Goal: Transaction & Acquisition: Purchase product/service

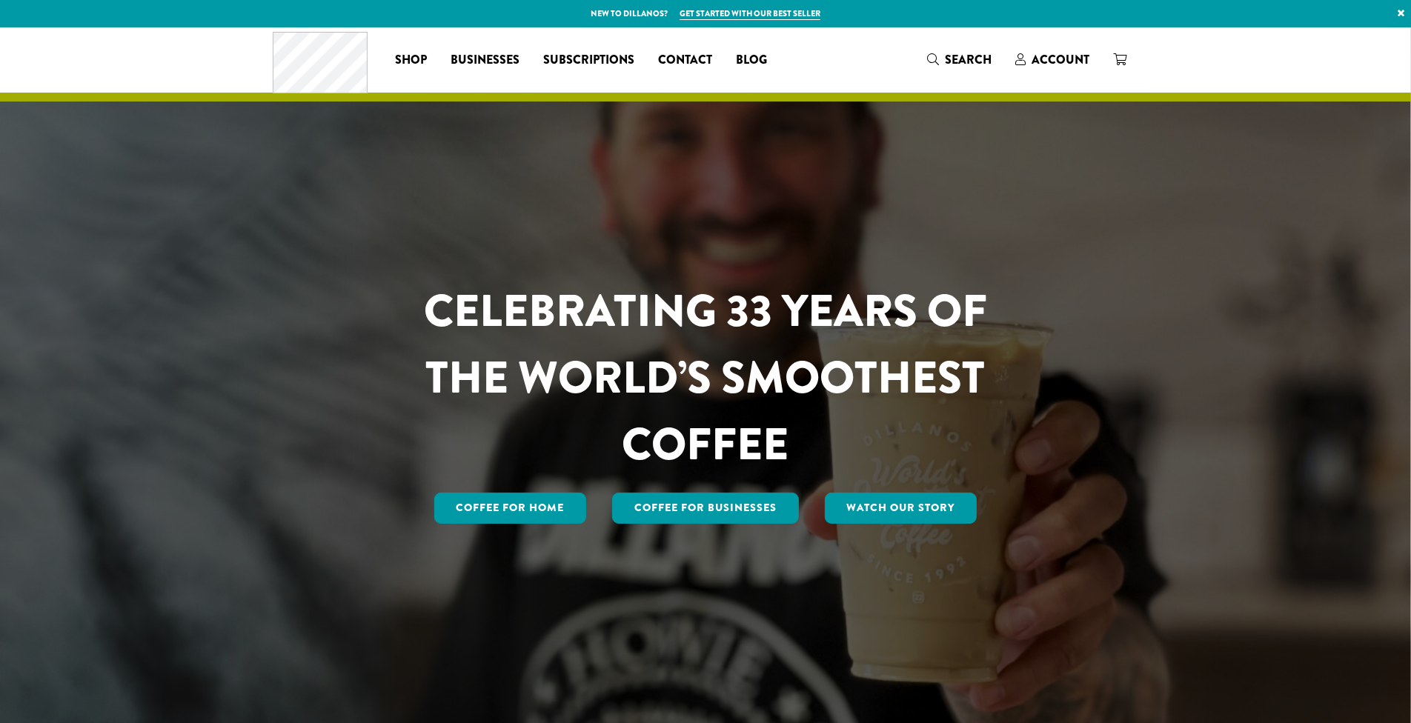
click at [406, 62] on span "Shop" at bounding box center [411, 60] width 32 height 19
click at [411, 57] on span "Shop" at bounding box center [411, 60] width 32 height 19
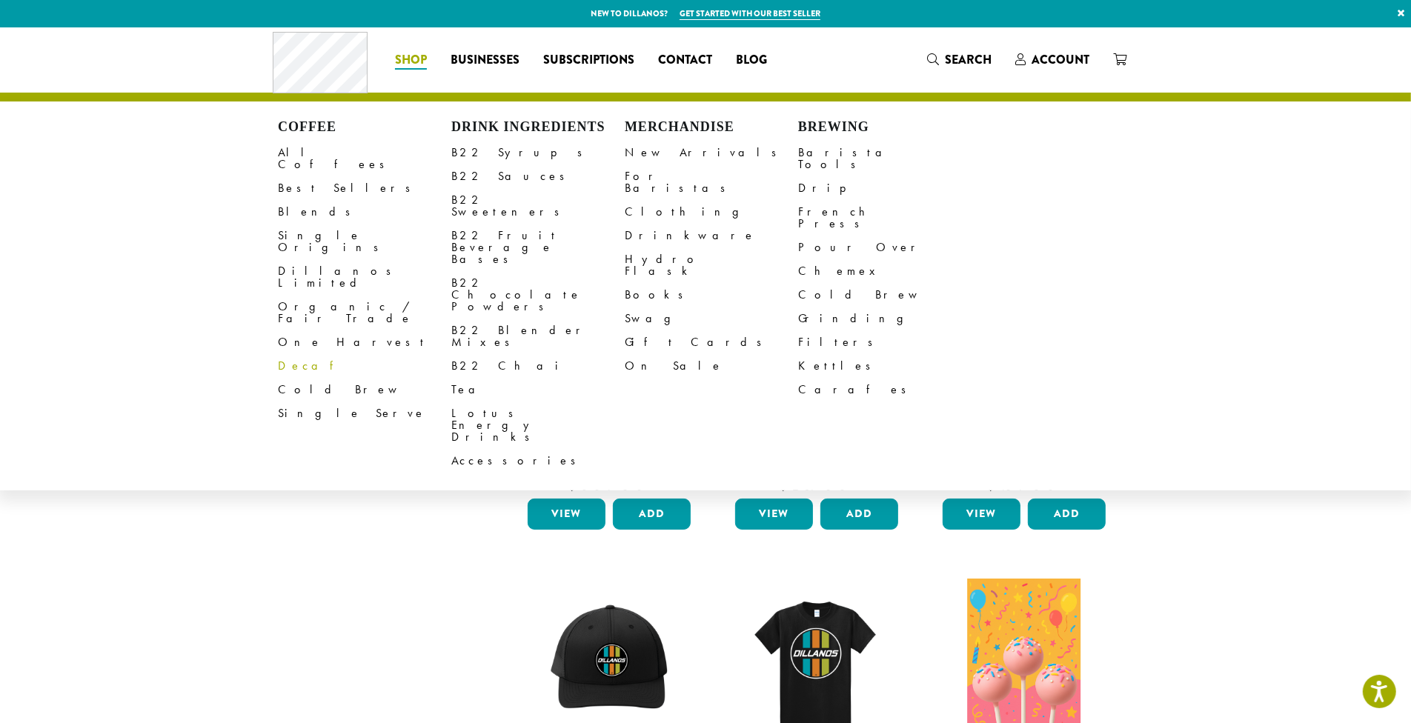
click at [287, 354] on link "Decaf" at bounding box center [364, 366] width 173 height 24
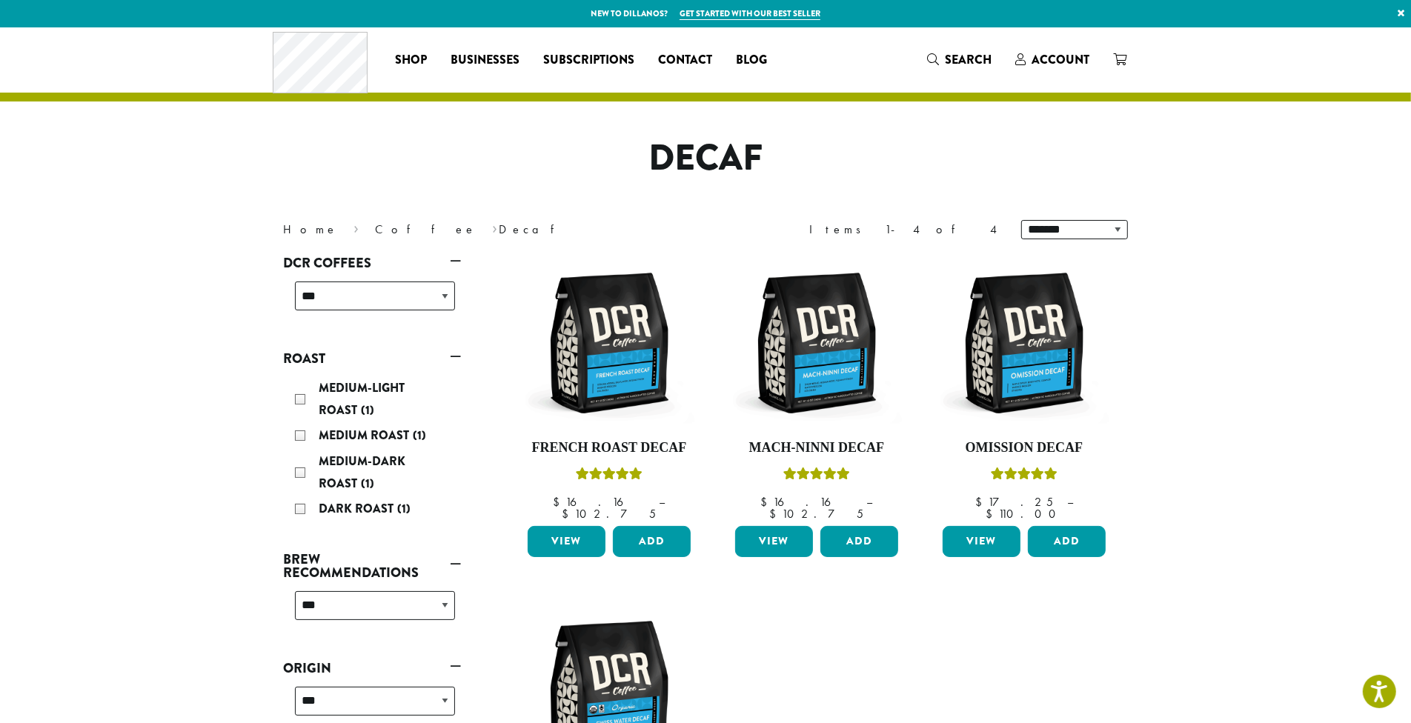
scroll to position [197, 0]
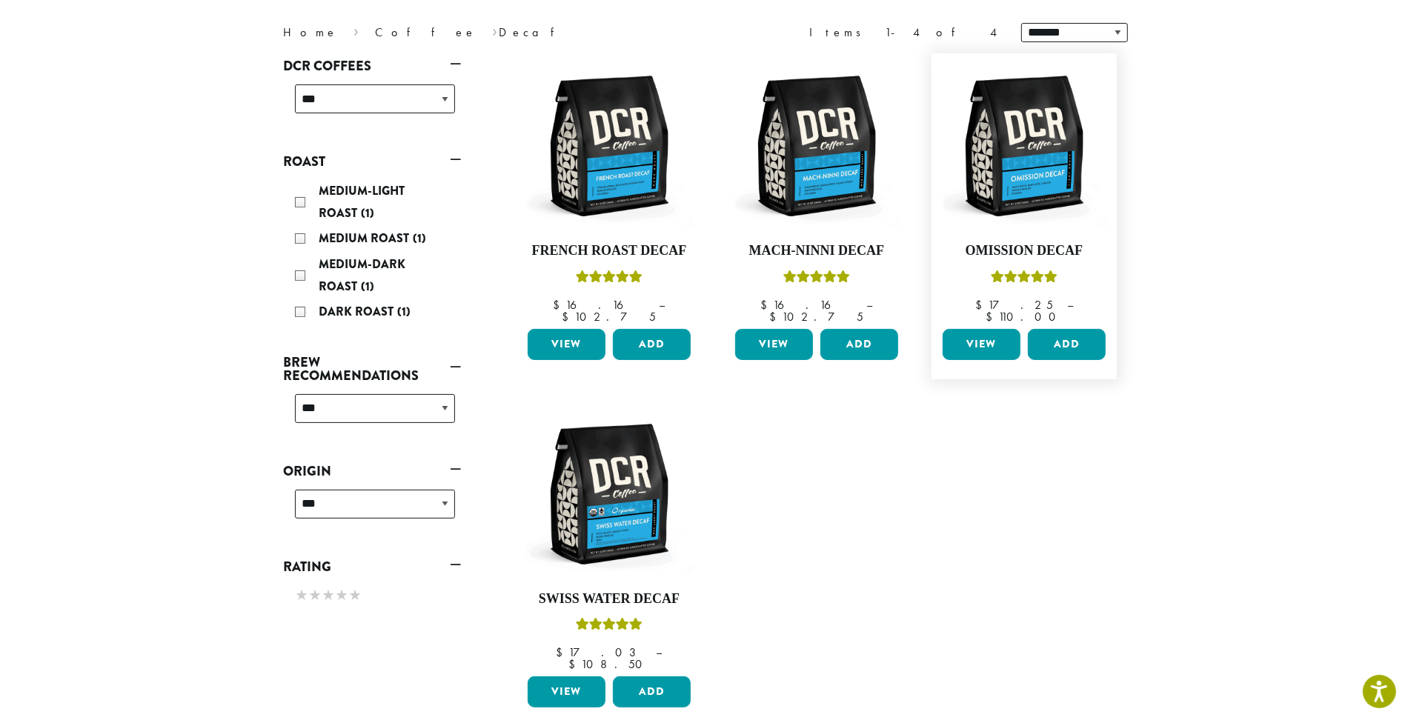
click at [977, 329] on link "View" at bounding box center [982, 344] width 78 height 31
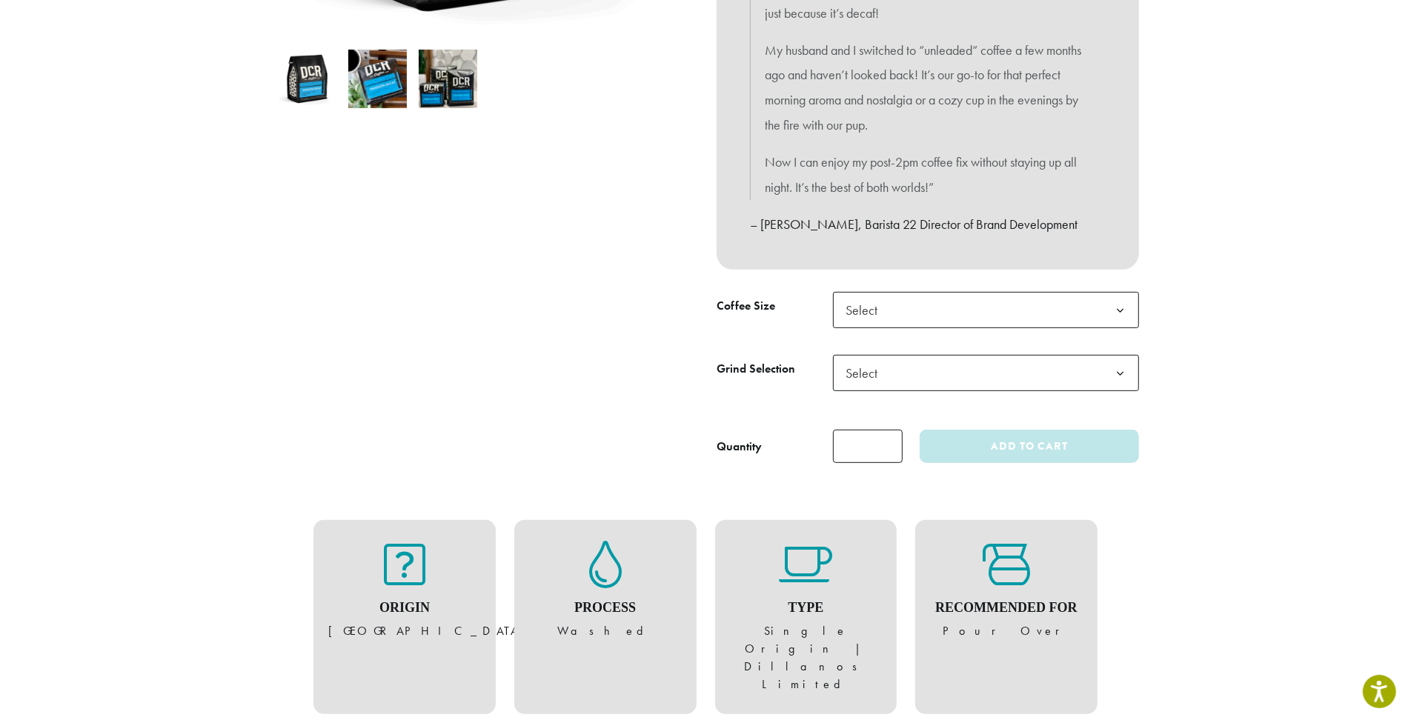
scroll to position [543, 0]
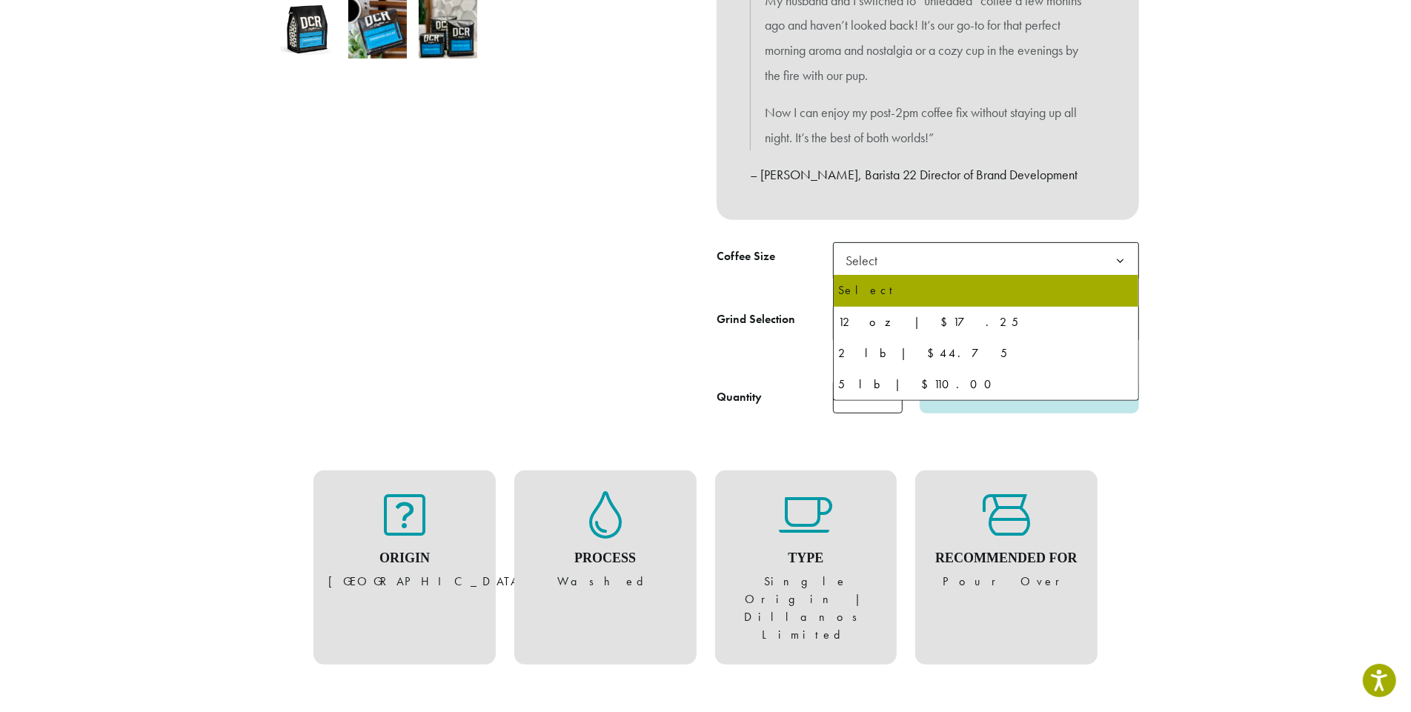
click at [1120, 262] on b at bounding box center [1120, 261] width 36 height 36
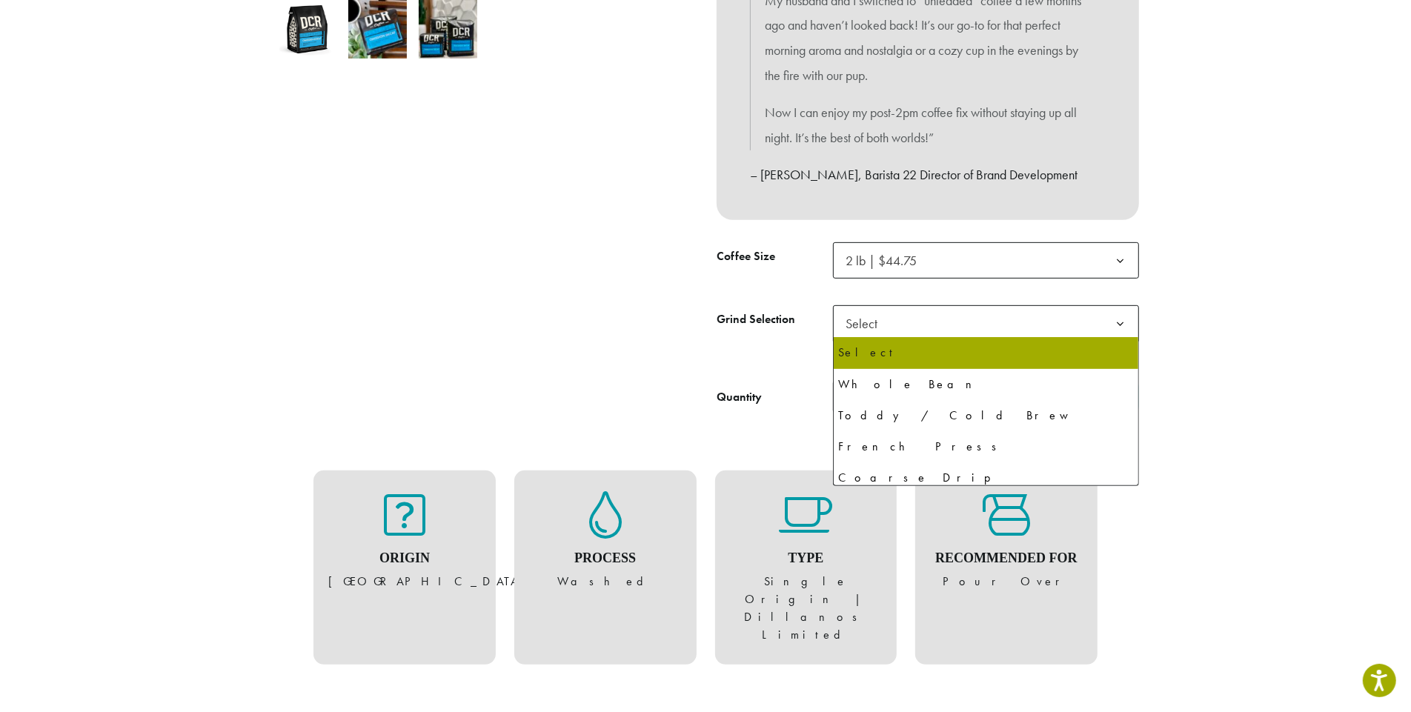
click at [1117, 322] on b at bounding box center [1120, 324] width 36 height 36
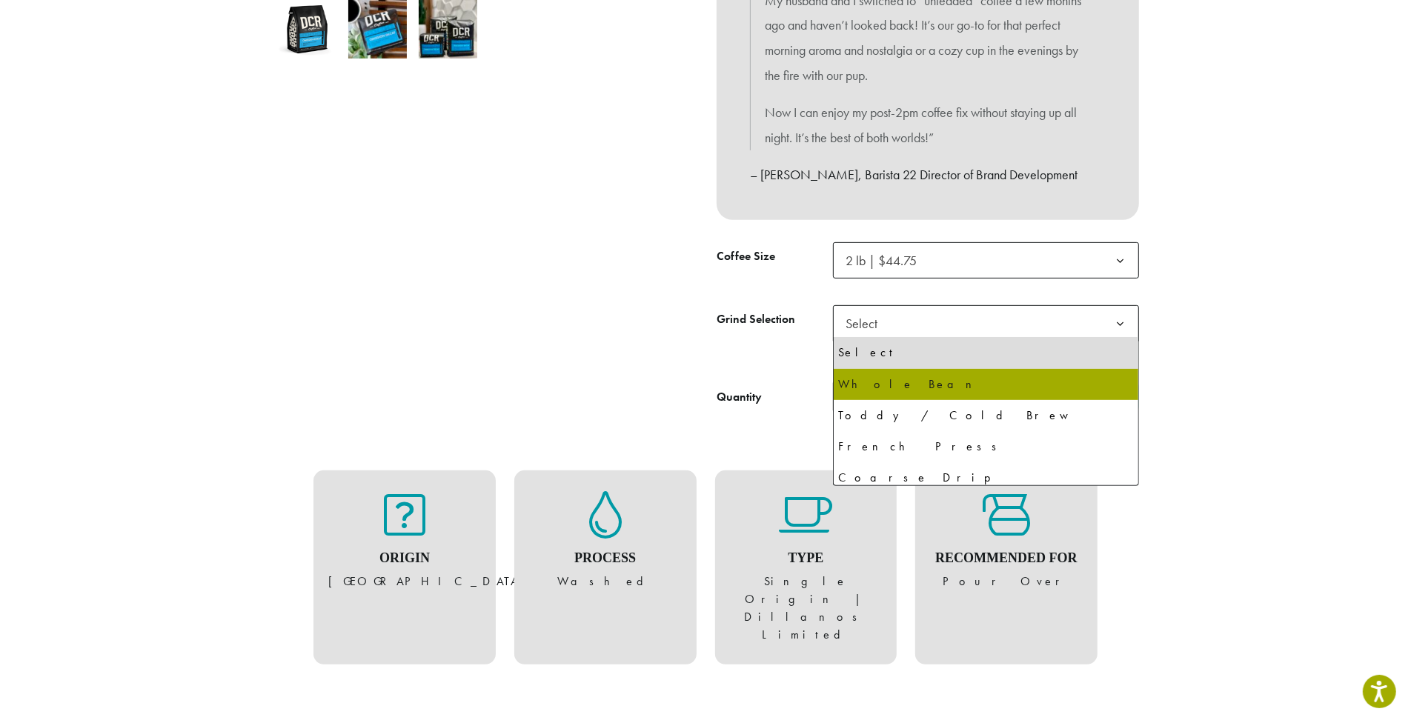
select select "**********"
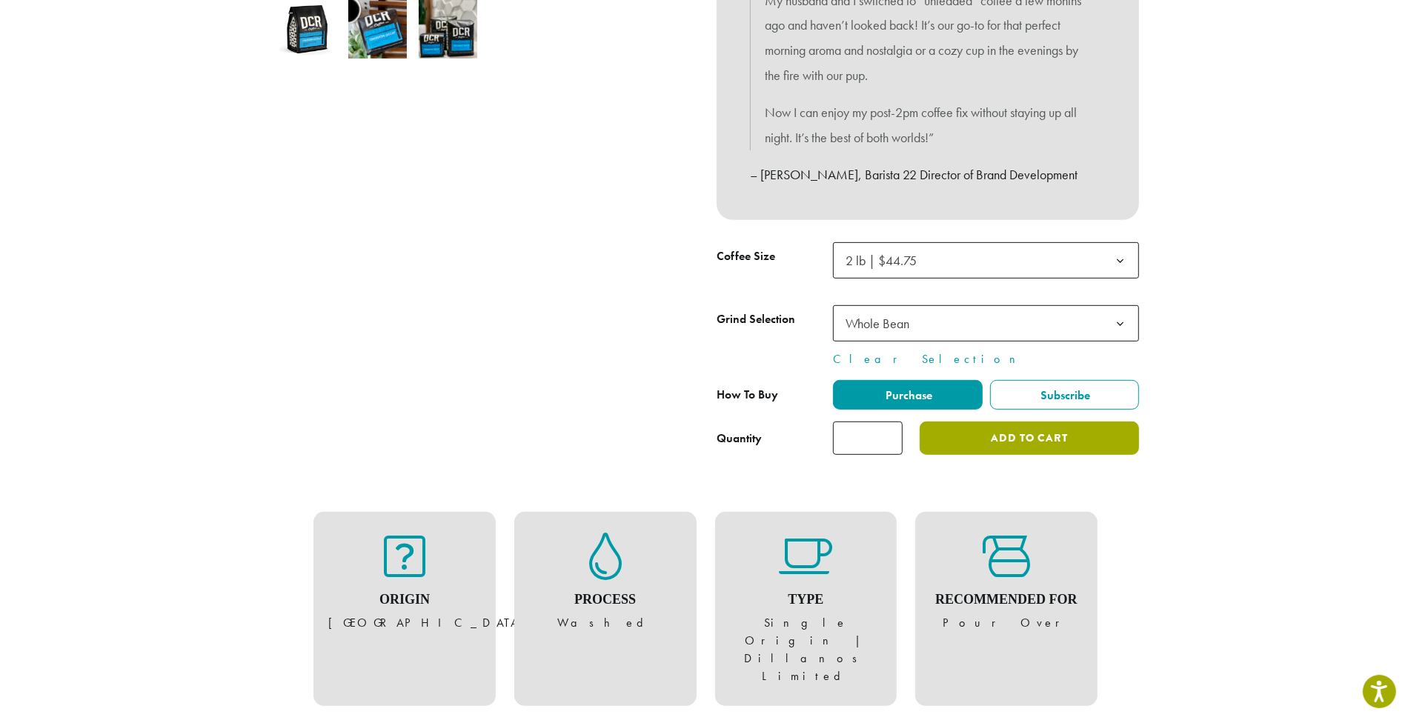
click at [983, 436] on button "Add to cart" at bounding box center [1029, 438] width 219 height 33
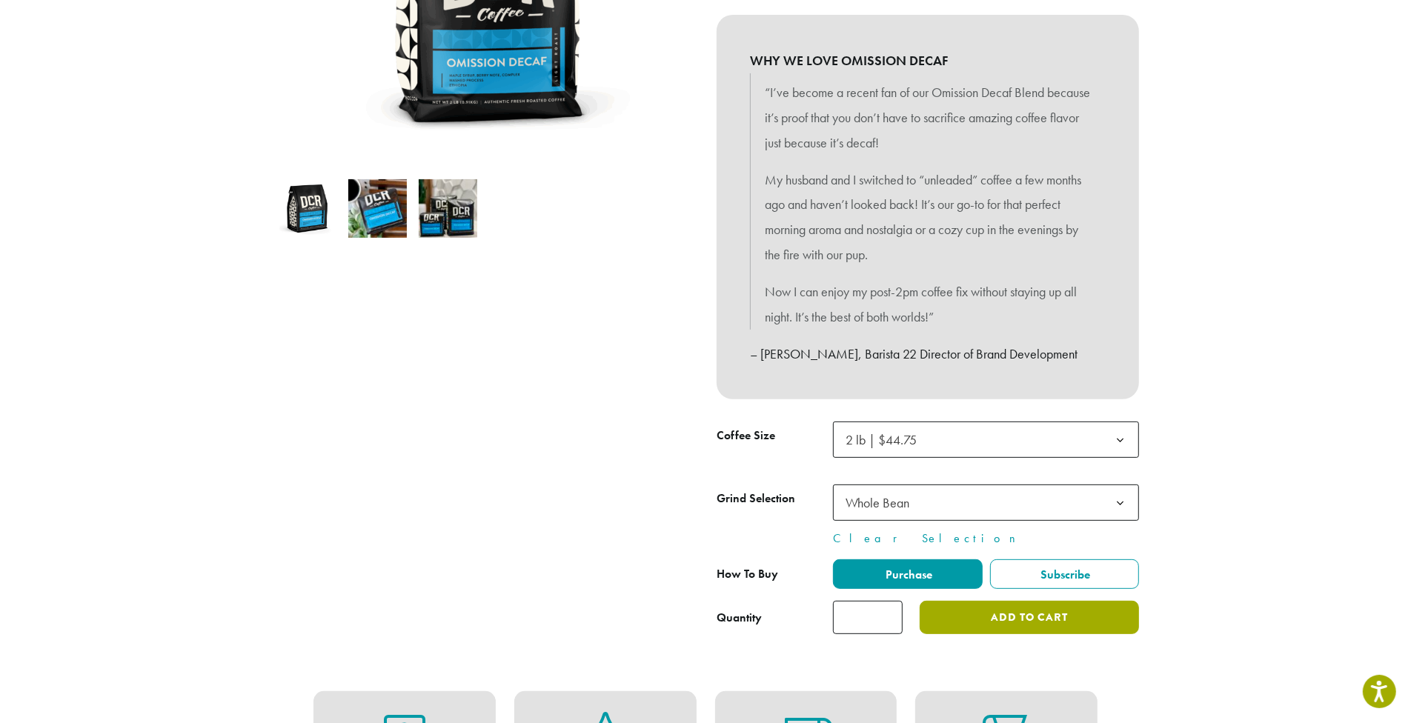
scroll to position [296, 0]
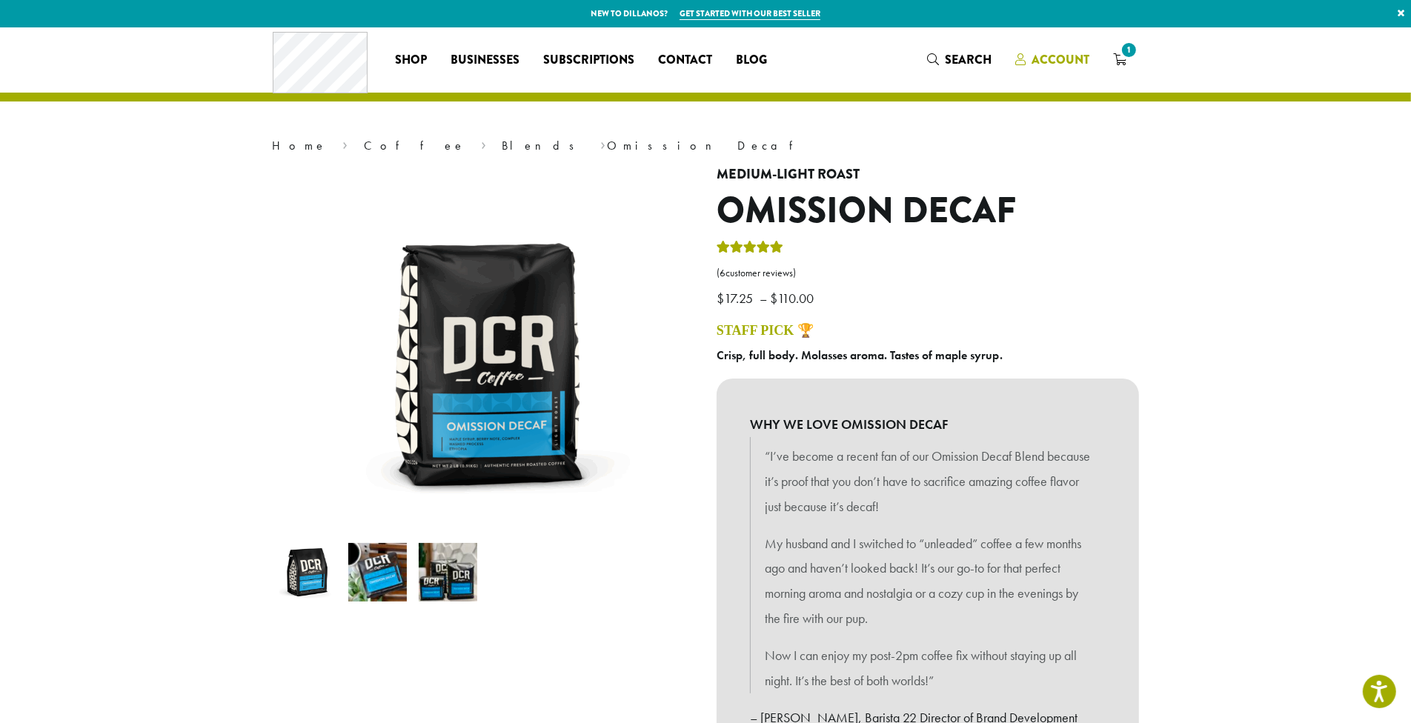
click at [1065, 58] on span "Account" at bounding box center [1060, 59] width 58 height 17
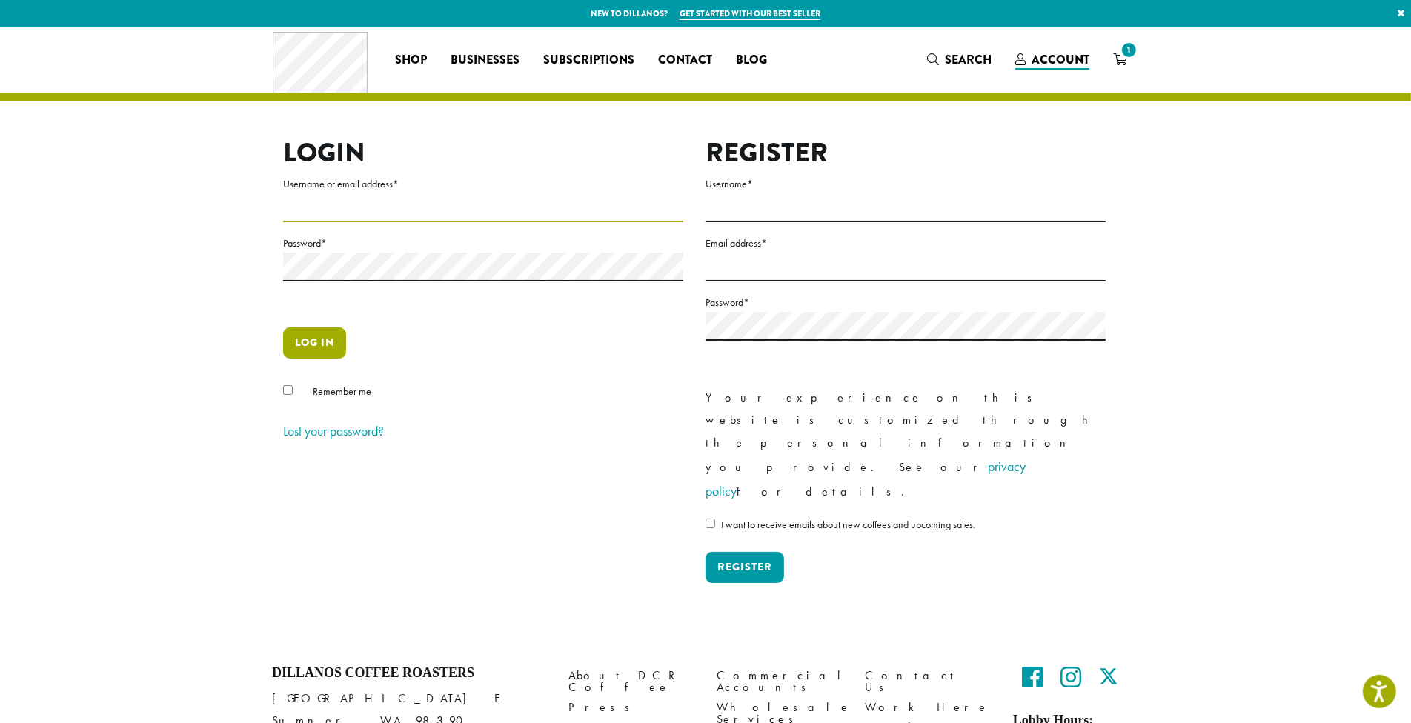
type input "**********"
click at [312, 345] on button "Log in" at bounding box center [314, 343] width 63 height 31
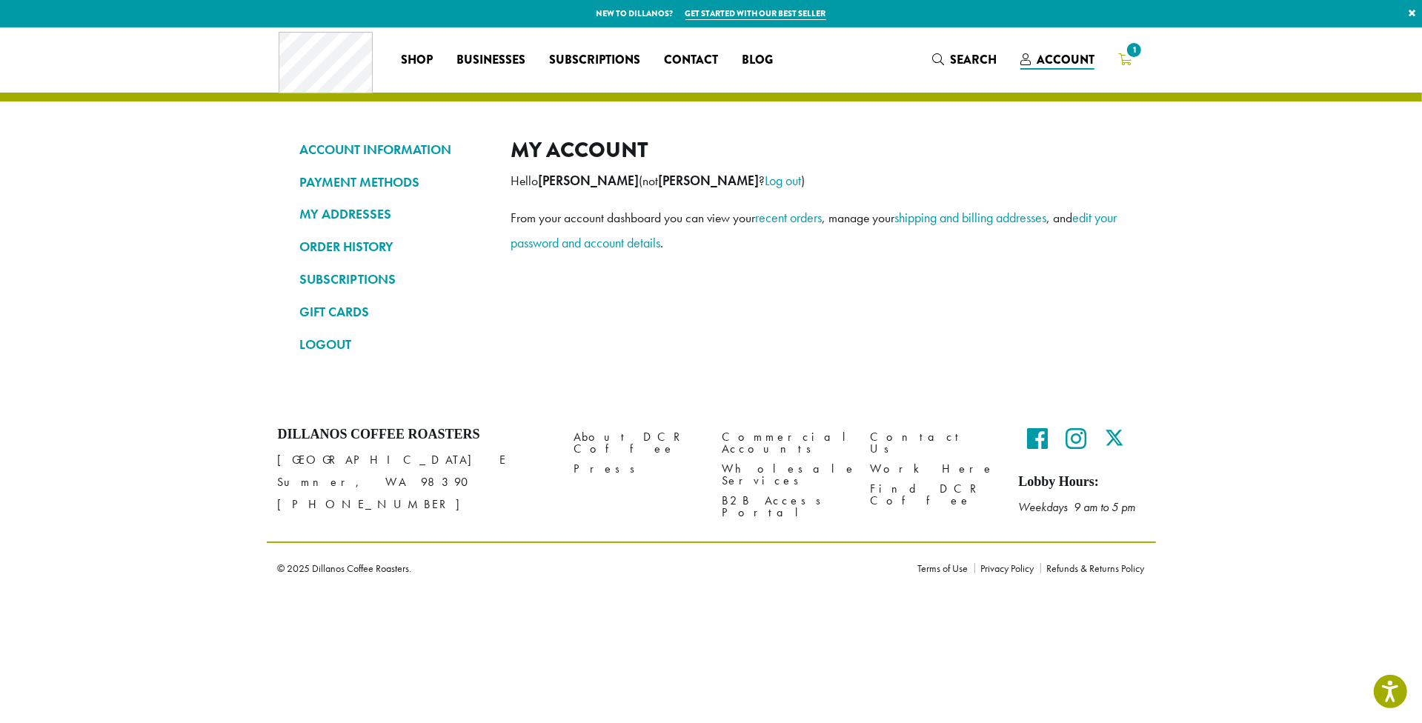
click at [1131, 50] on span "1" at bounding box center [1134, 50] width 20 height 20
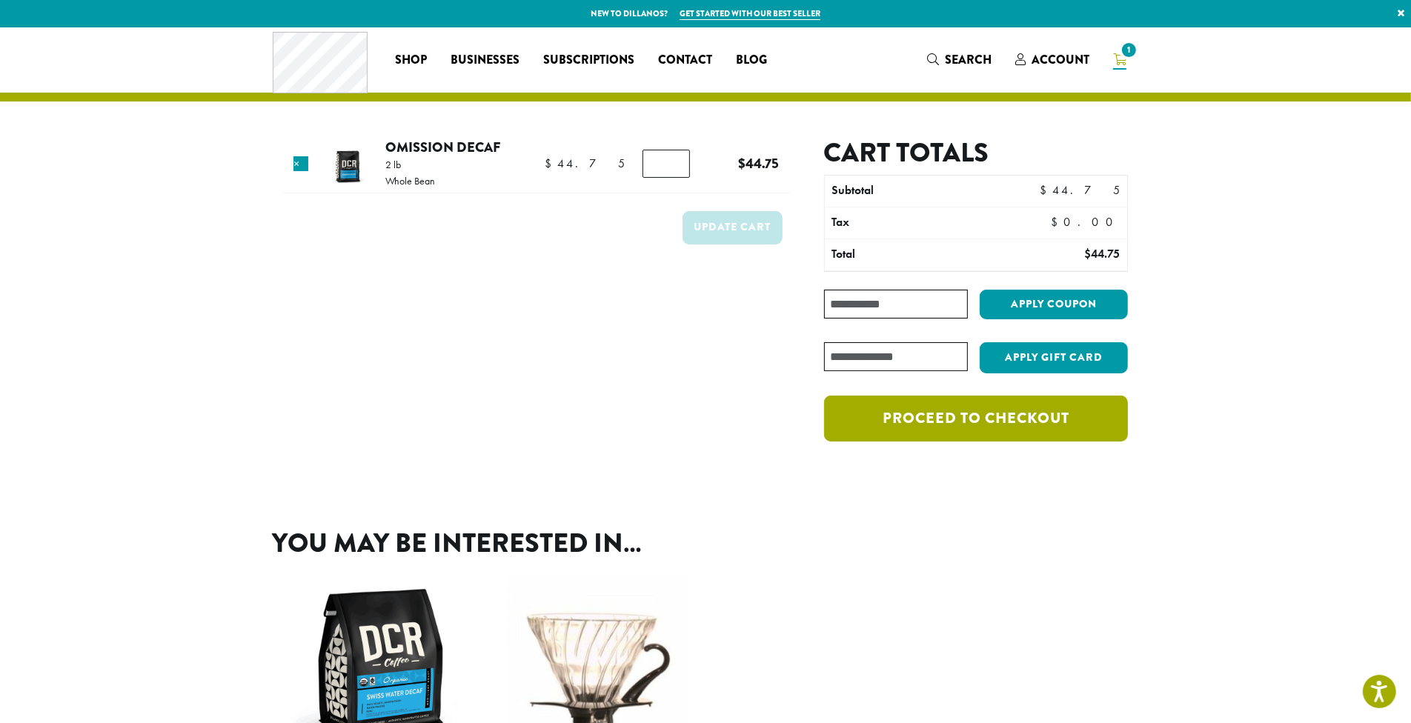
click at [933, 414] on link "Proceed to checkout" at bounding box center [976, 419] width 304 height 46
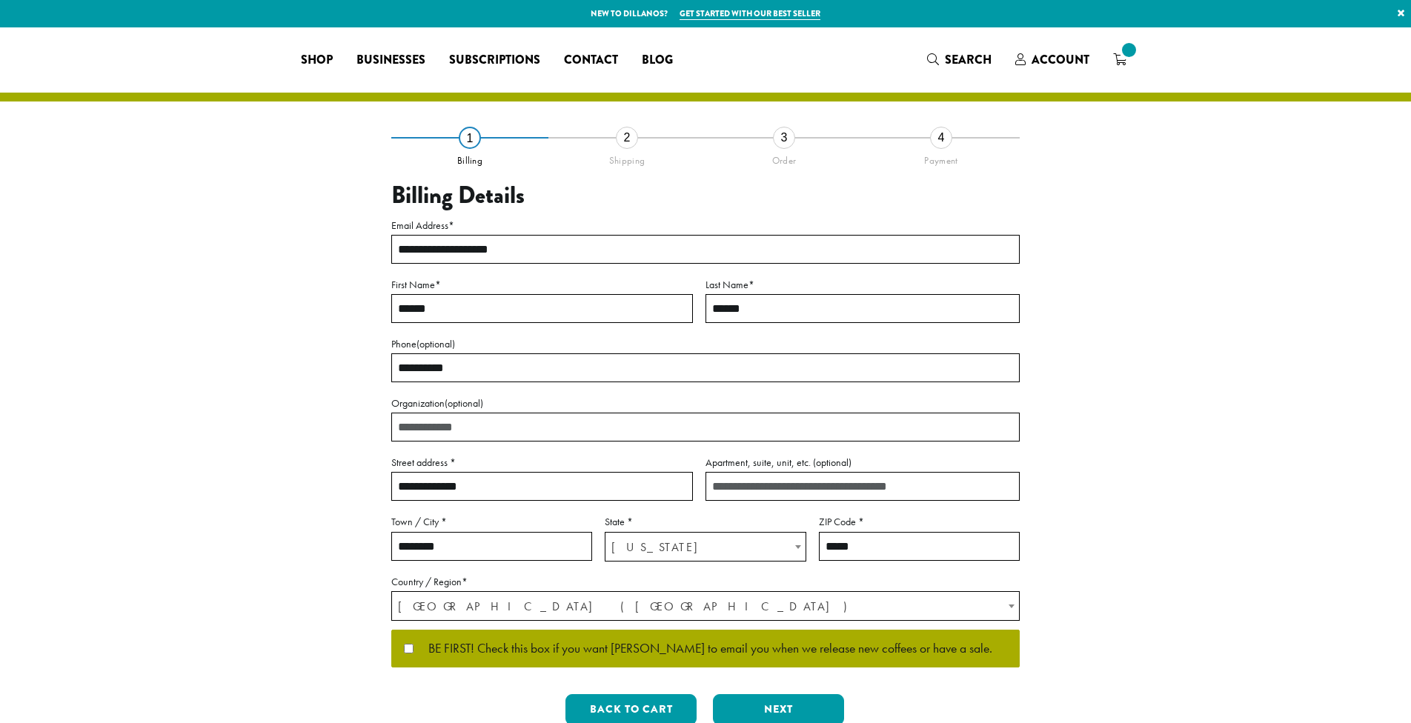
select select "**"
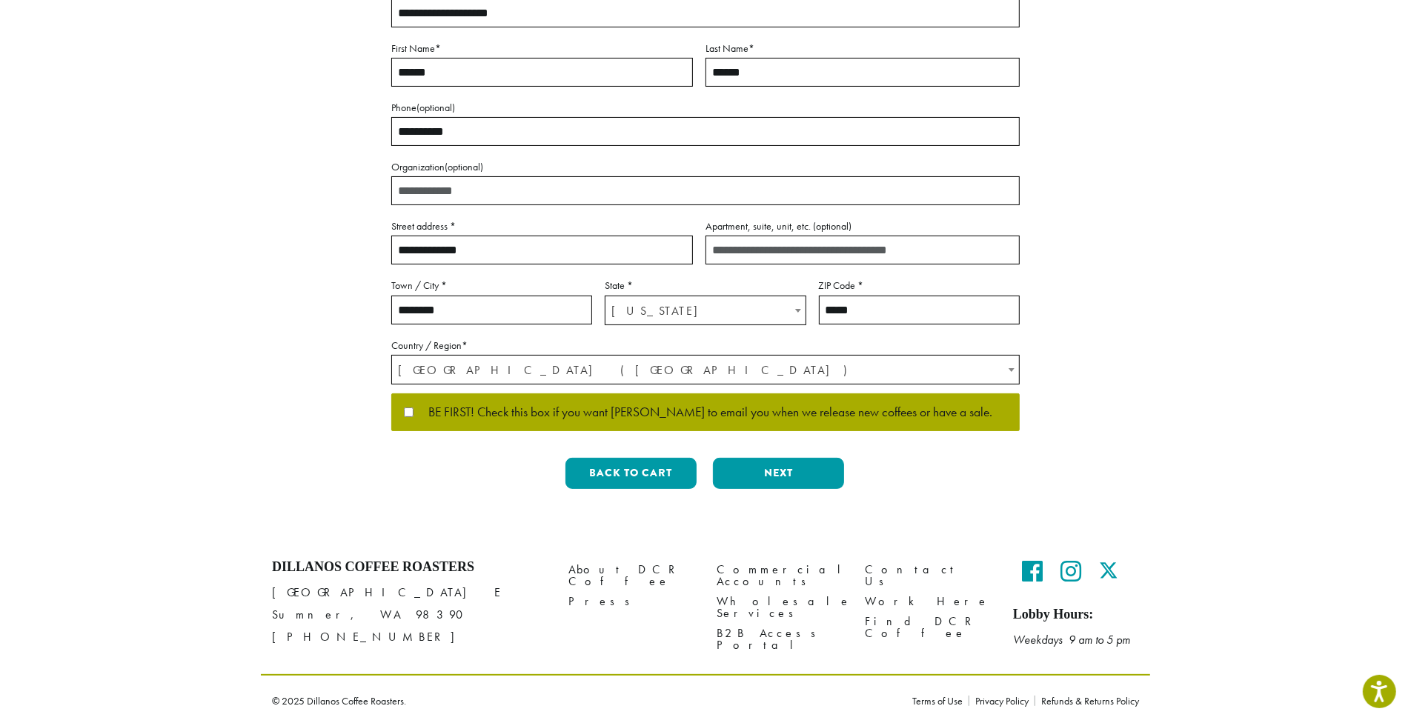
scroll to position [237, 0]
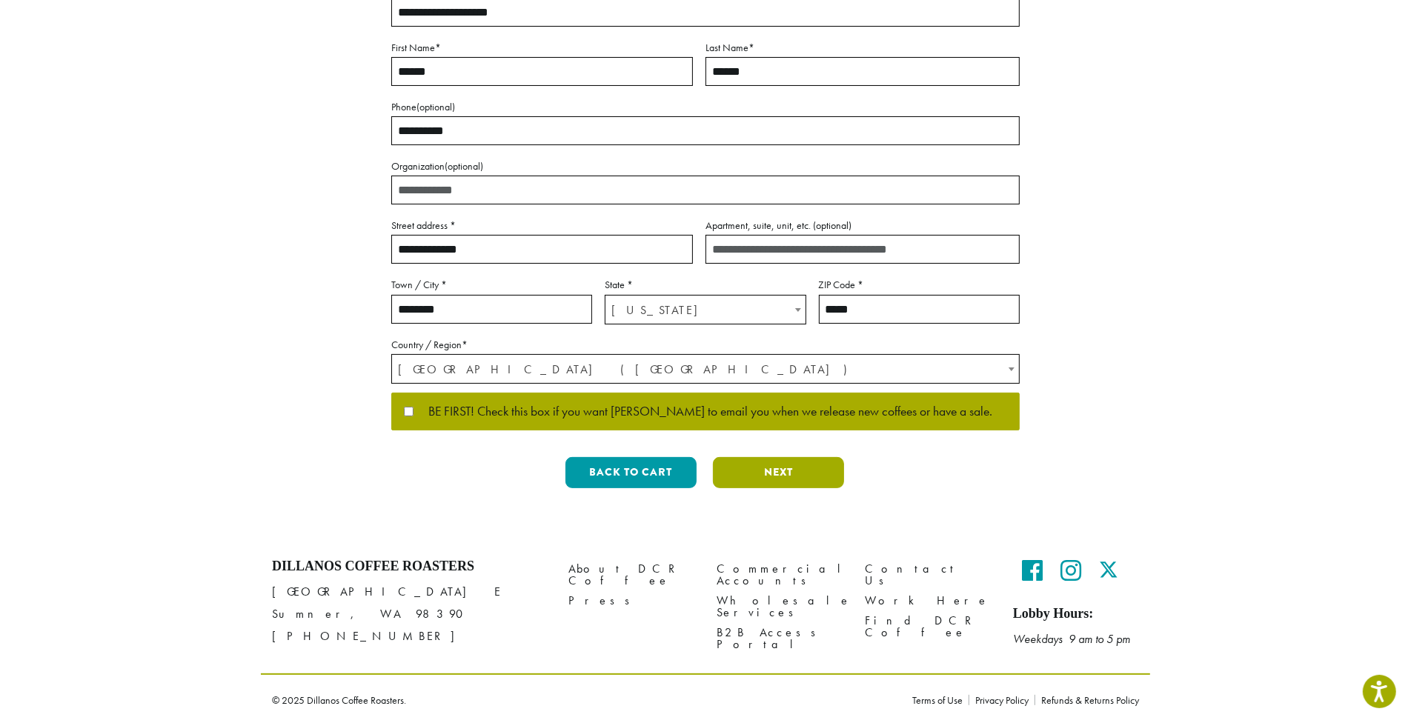
click at [785, 473] on button "Next" at bounding box center [778, 472] width 131 height 31
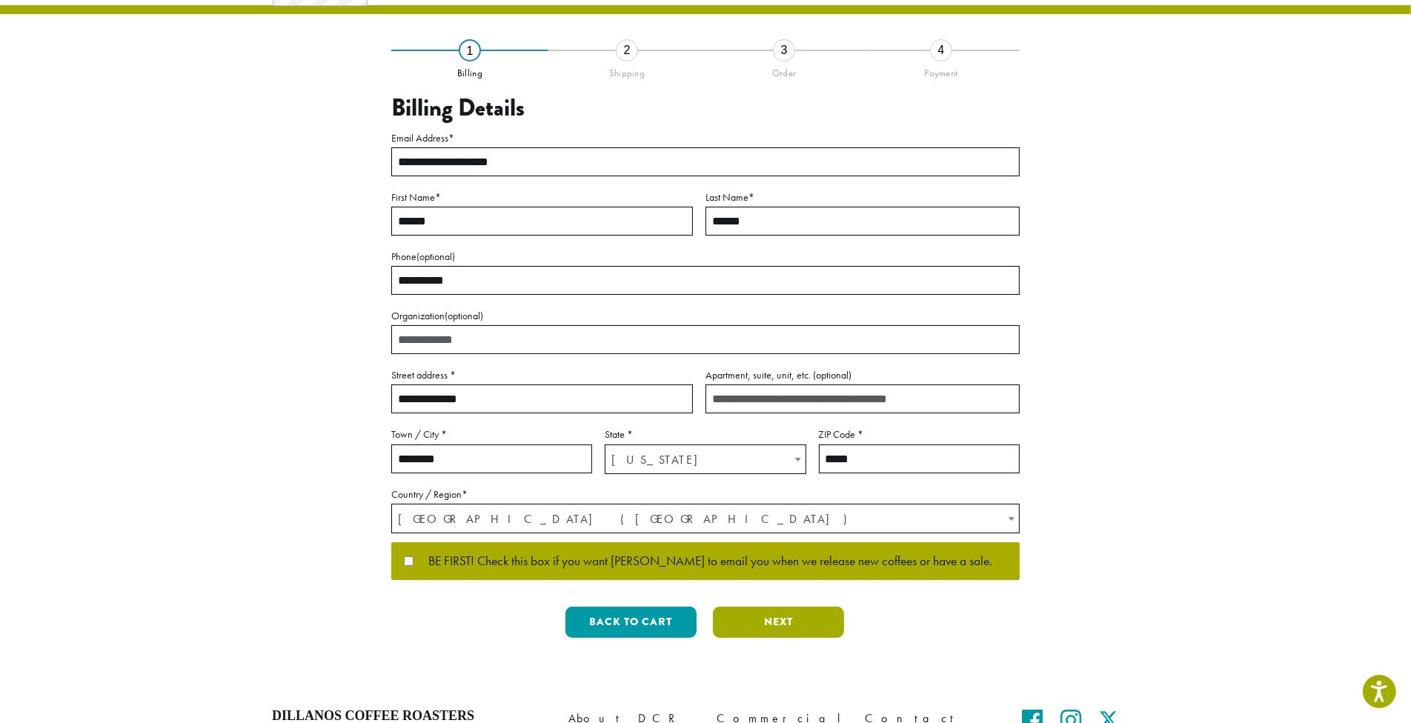
scroll to position [0, 0]
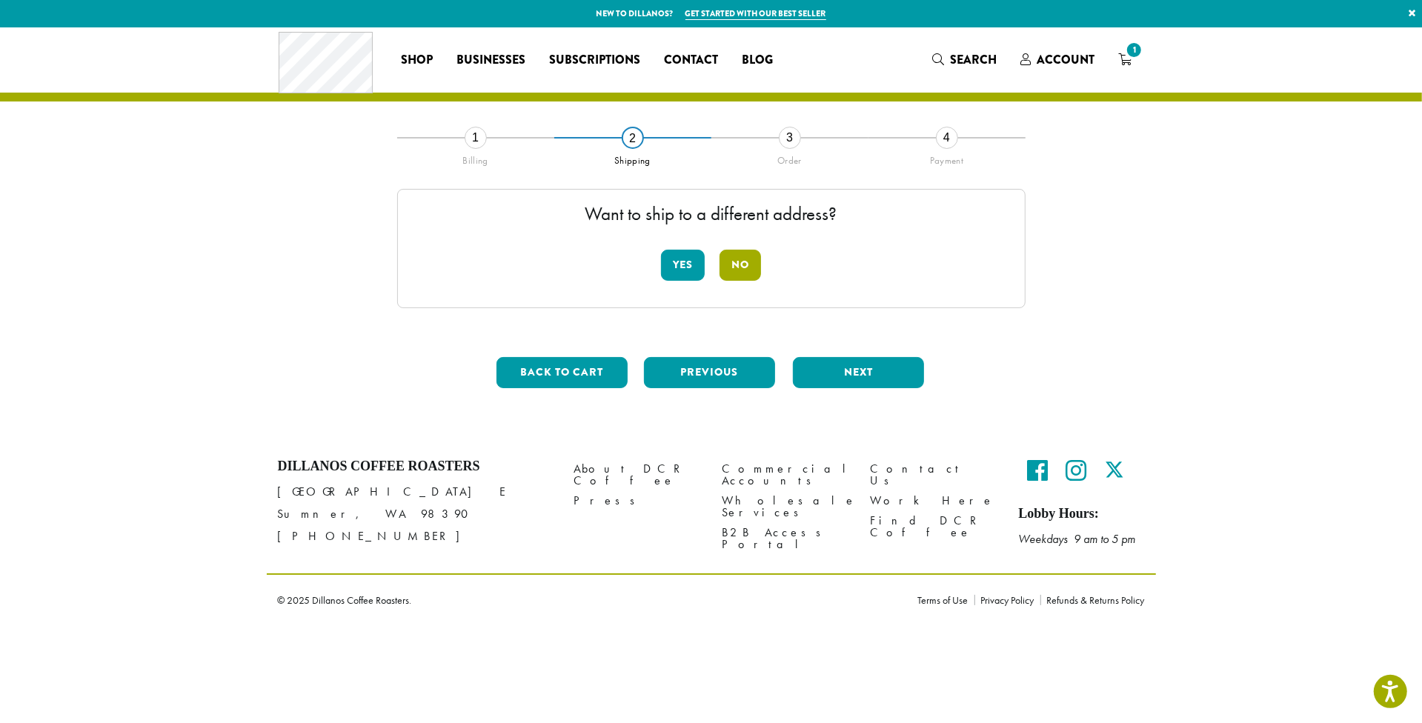
click at [738, 261] on button "No" at bounding box center [739, 265] width 41 height 31
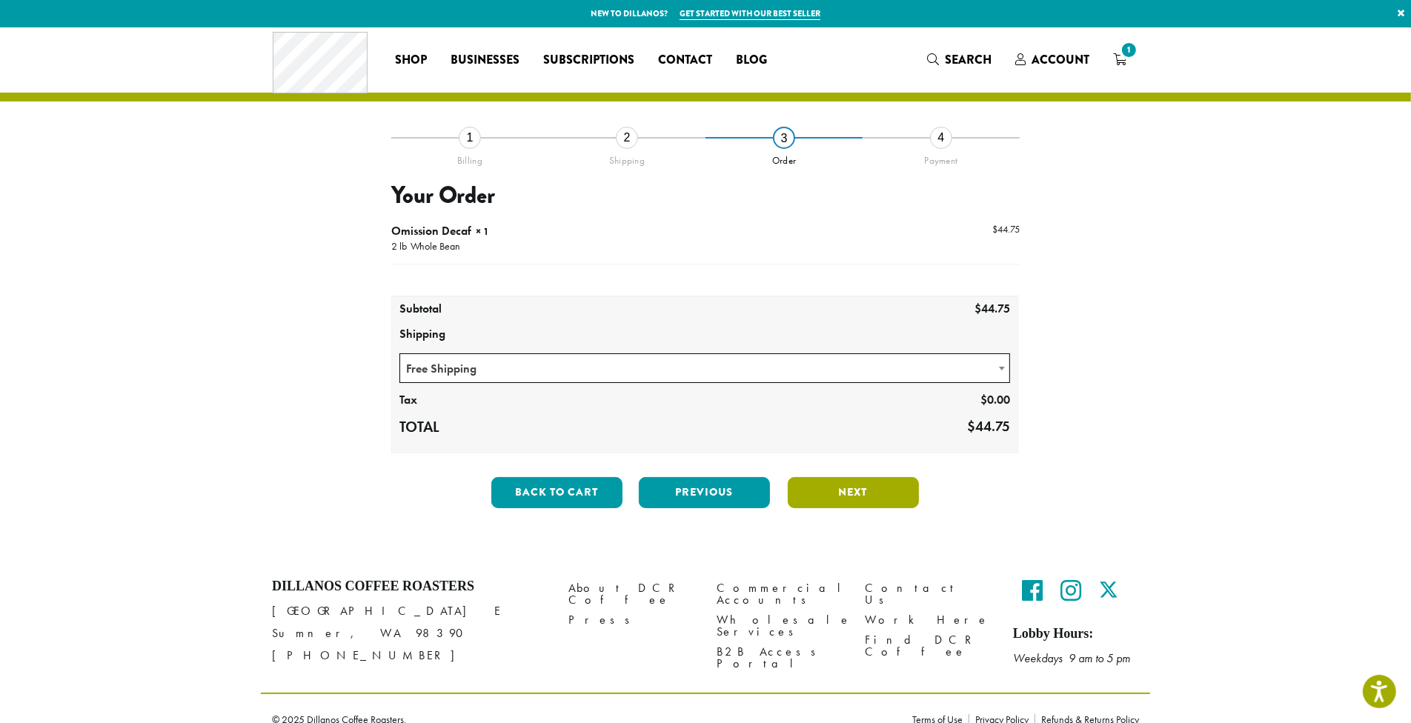
click at [834, 490] on button "Next" at bounding box center [853, 492] width 131 height 31
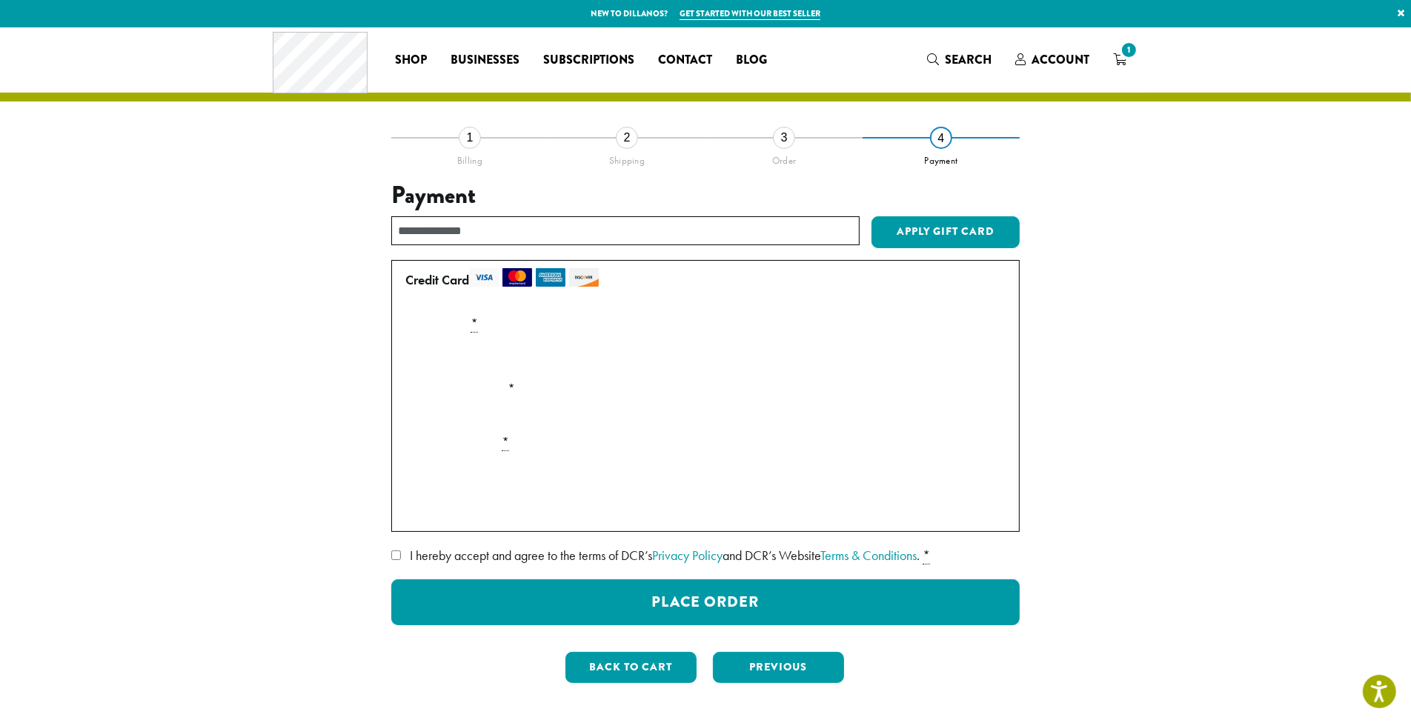
click at [396, 418] on li "Credit Card Pay securely using your credit card. Payment Info Card Number * Exp…" at bounding box center [705, 396] width 628 height 272
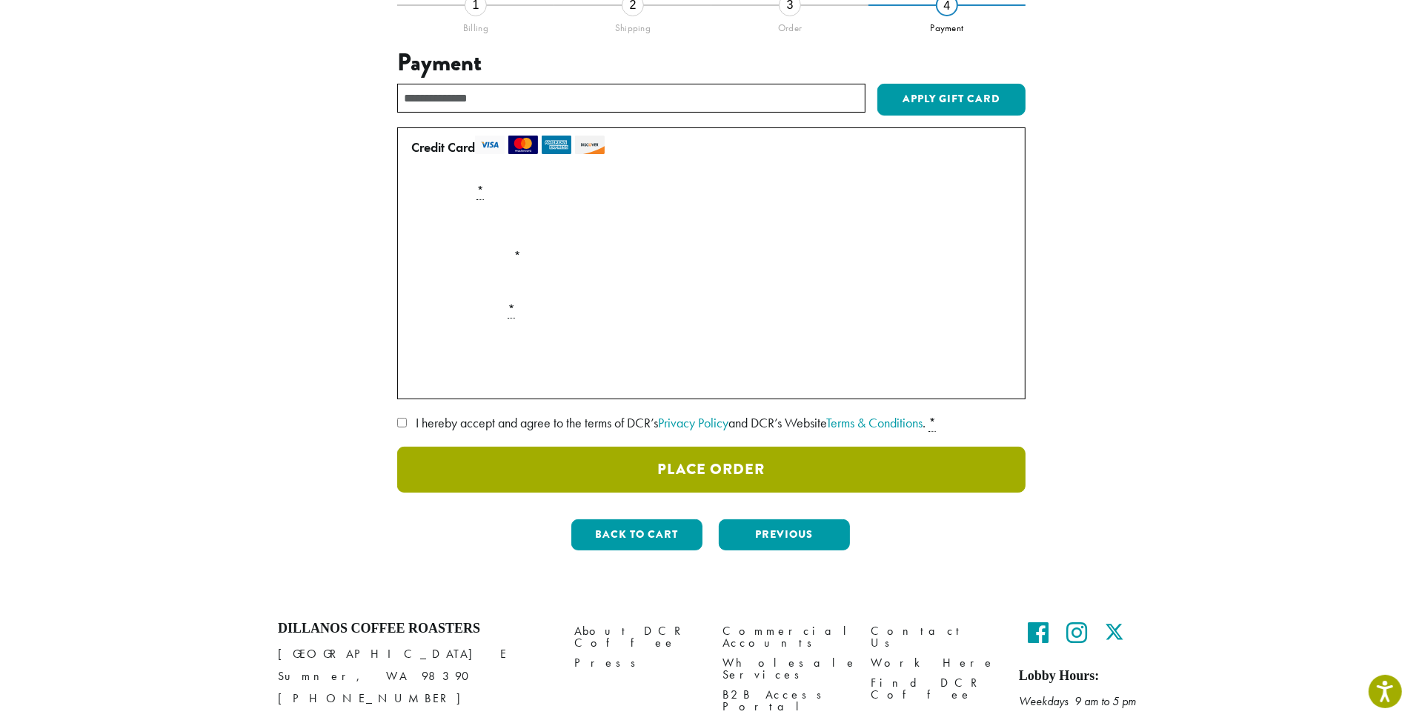
scroll to position [147, 0]
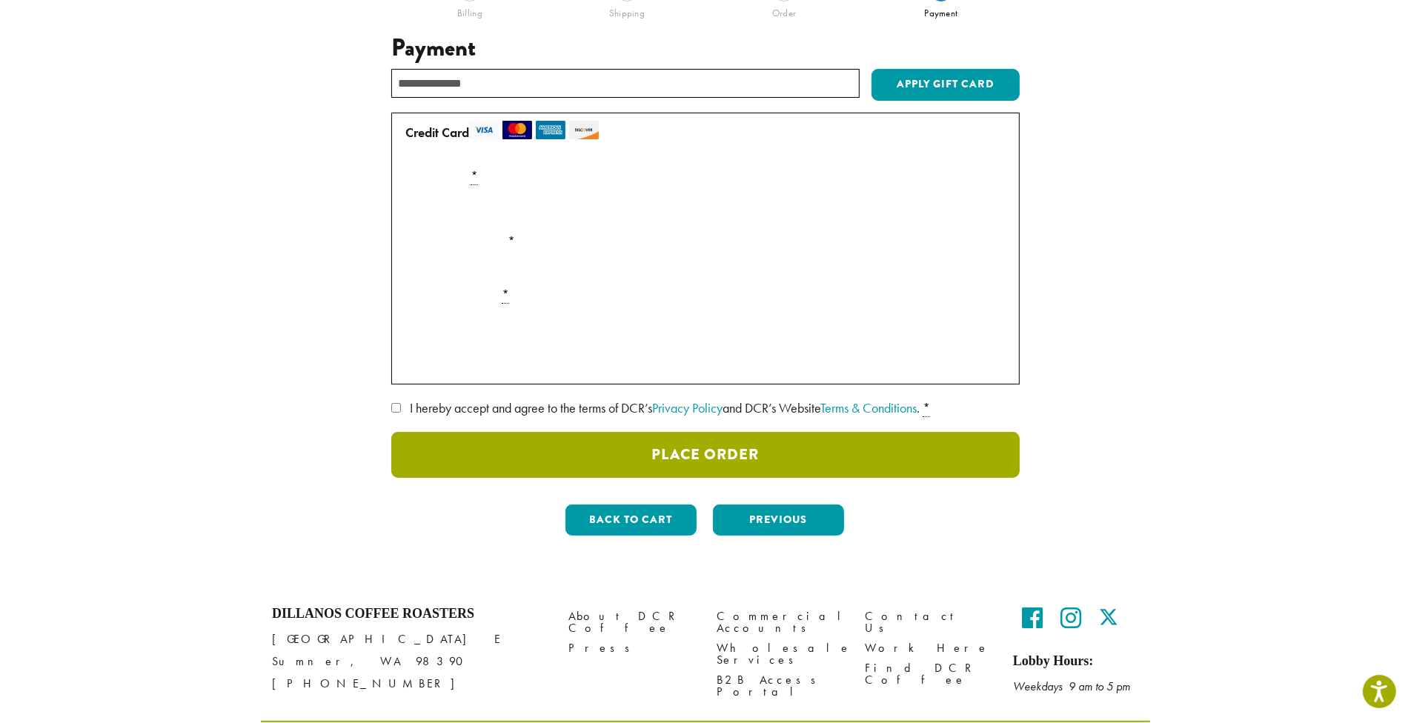
click at [717, 451] on button "Place Order" at bounding box center [705, 455] width 628 height 46
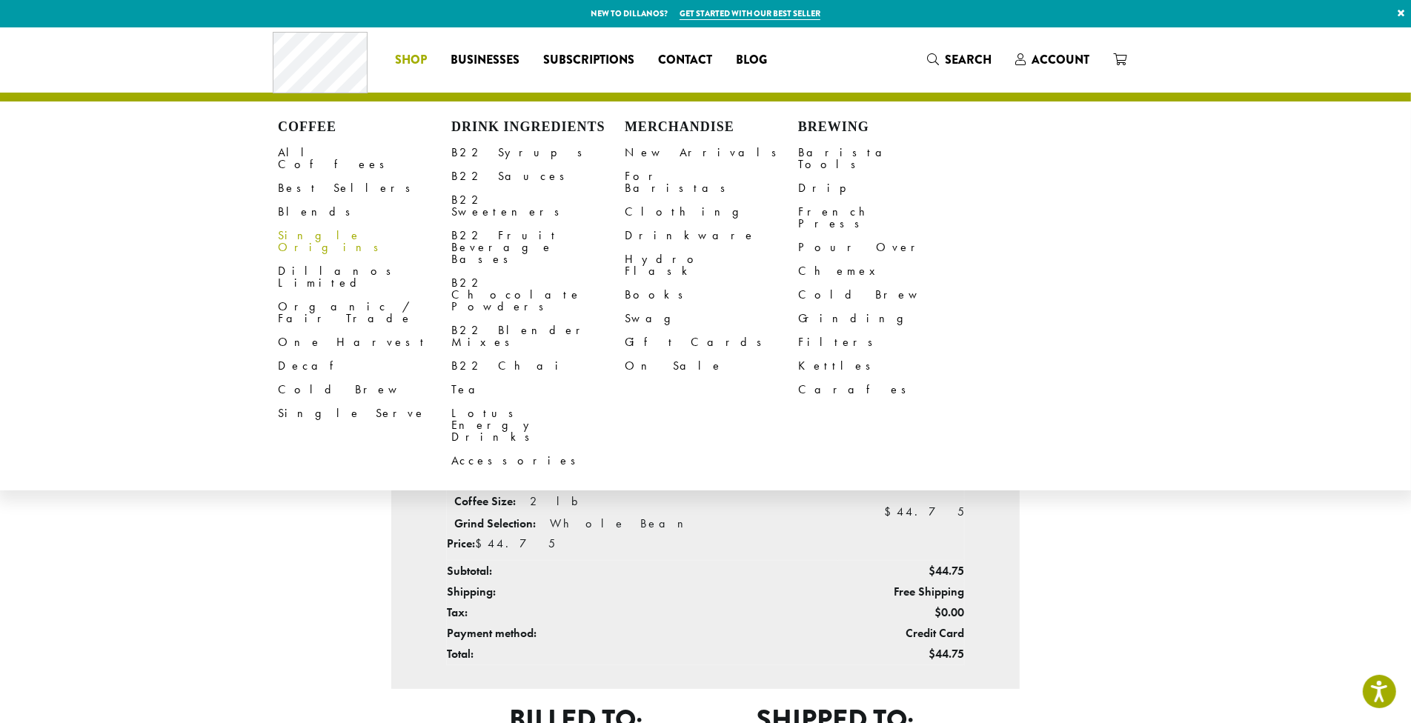
click at [301, 225] on link "Single Origins" at bounding box center [364, 242] width 173 height 36
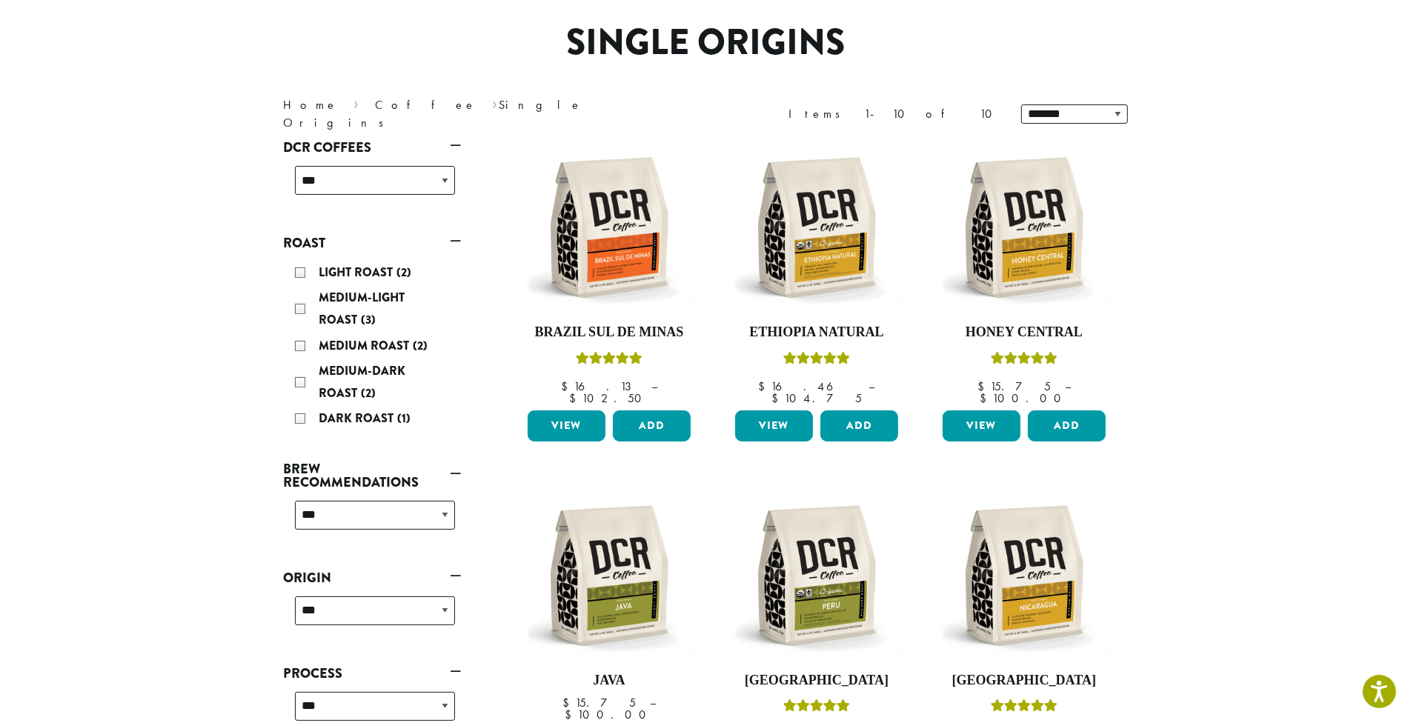
scroll to position [99, 0]
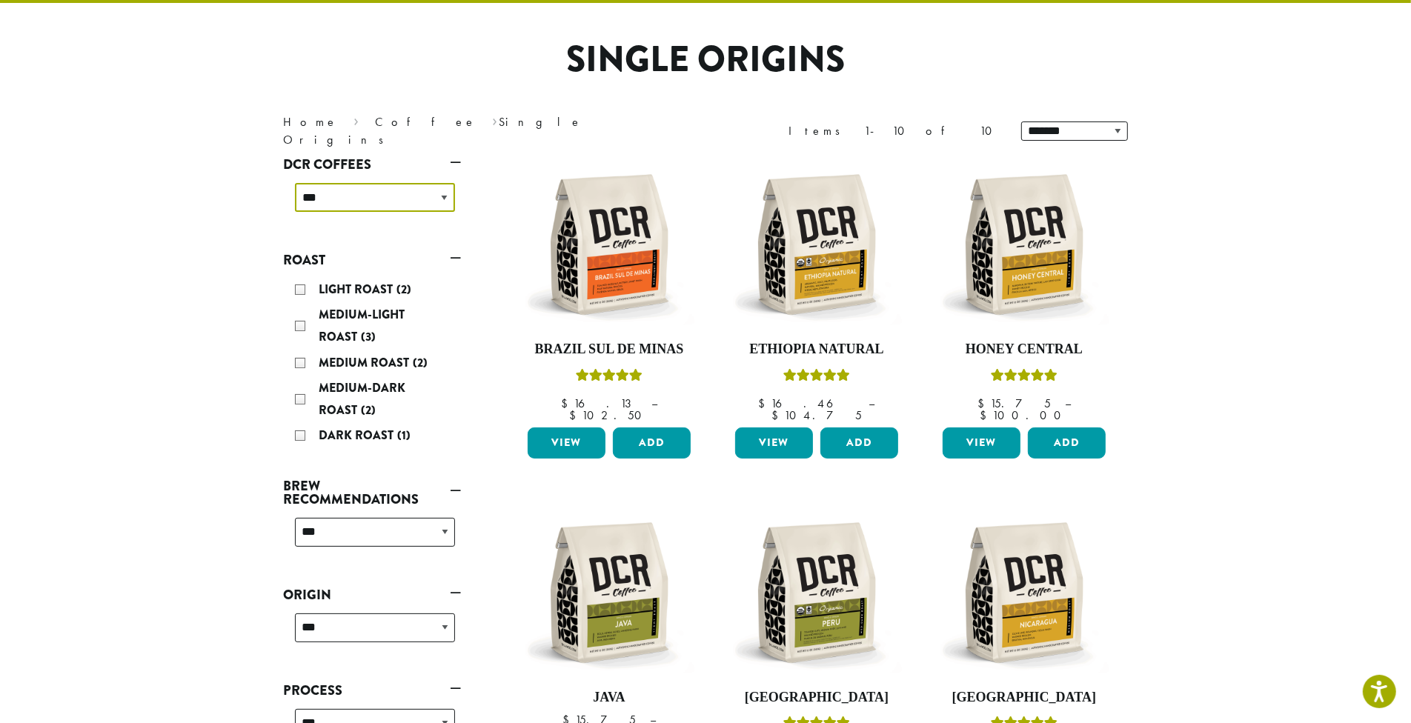
click at [443, 195] on select "**********" at bounding box center [375, 197] width 160 height 29
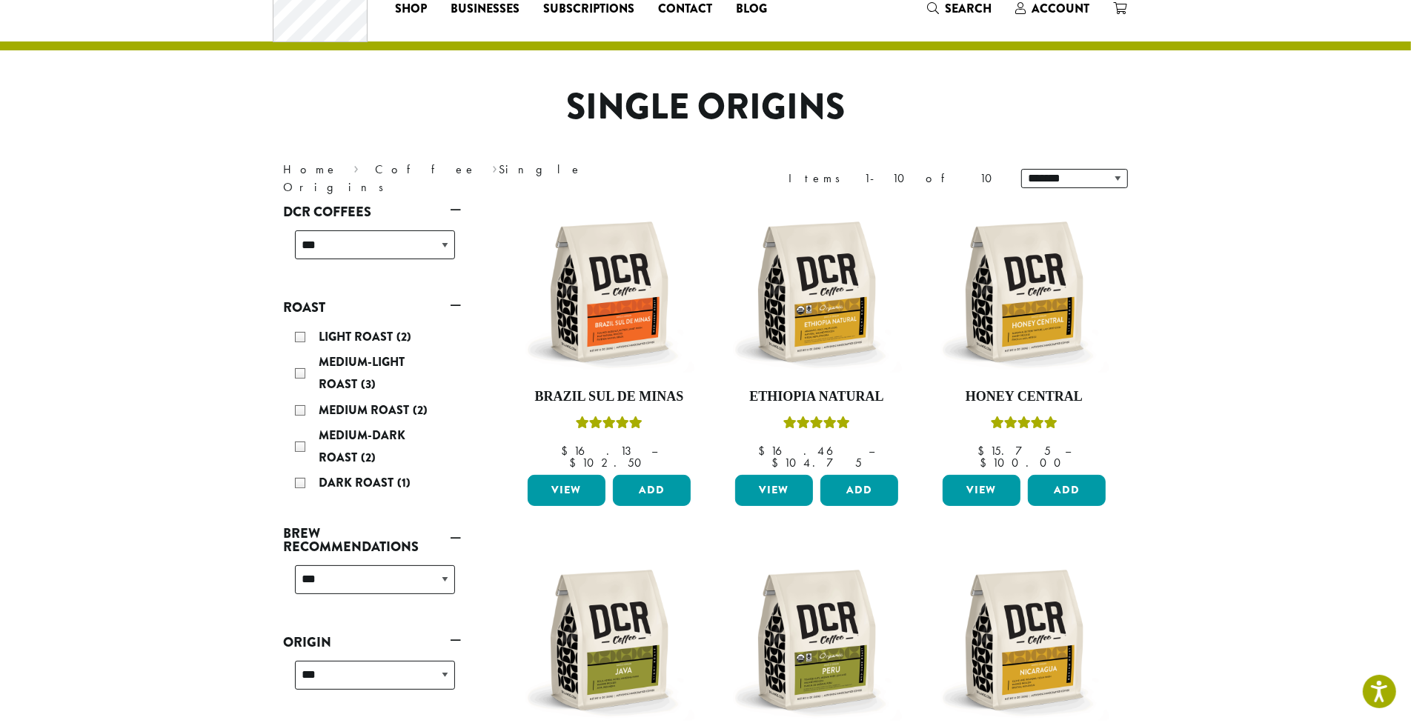
scroll to position [0, 0]
